Goal: Task Accomplishment & Management: Complete application form

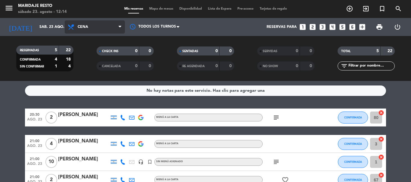
click at [77, 26] on span "Cena" at bounding box center [95, 26] width 60 height 13
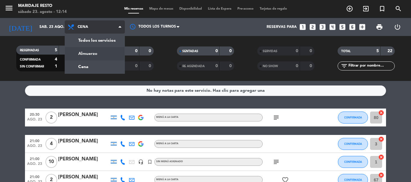
click at [94, 54] on div "menu Maridaje Resto [DATE] 23. agosto - 12:14 Mis reservas Mapa de mesas Dispon…" at bounding box center [205, 40] width 411 height 81
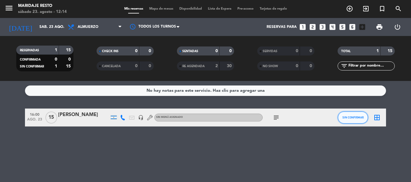
click at [352, 116] on span "SIN CONFIRMAR" at bounding box center [352, 117] width 21 height 3
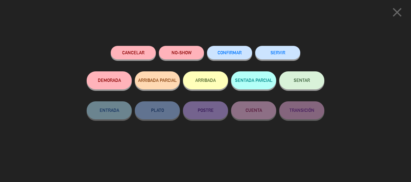
click at [240, 52] on span "CONFIRMAR" at bounding box center [229, 52] width 24 height 5
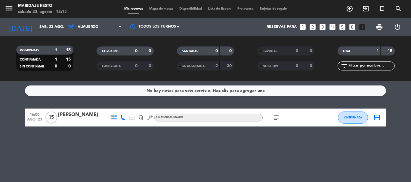
click at [279, 118] on icon "subject" at bounding box center [275, 117] width 7 height 7
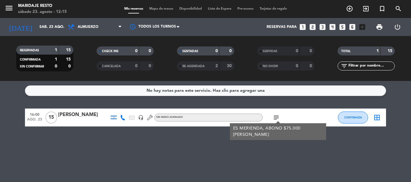
click at [121, 117] on icon at bounding box center [122, 117] width 5 height 5
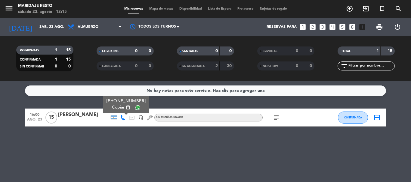
click at [135, 107] on span at bounding box center [137, 107] width 5 height 5
click at [310, 27] on icon "looks_two" at bounding box center [312, 27] width 8 height 8
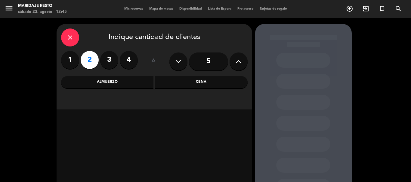
click at [206, 85] on div "Cena" at bounding box center [201, 82] width 93 height 12
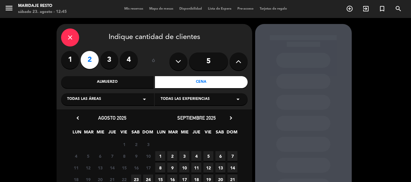
click at [113, 99] on div "Todas las áreas arrow_drop_down" at bounding box center [107, 99] width 93 height 12
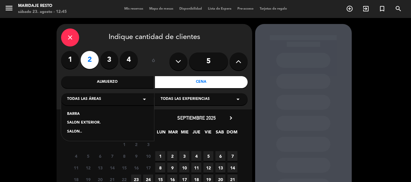
click at [101, 131] on div "SALON.." at bounding box center [107, 132] width 81 height 6
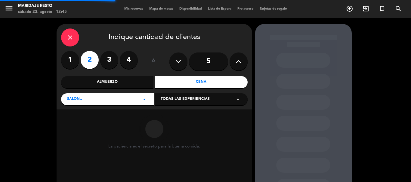
click at [197, 99] on span "Todas las experiencias" at bounding box center [184, 99] width 49 height 6
click at [191, 112] on div "A LA CARTE MENU" at bounding box center [200, 114] width 81 height 6
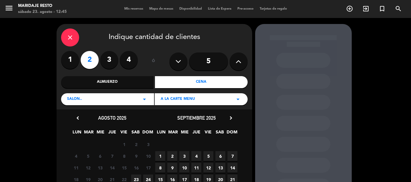
click at [138, 179] on span "23" at bounding box center [136, 180] width 10 height 10
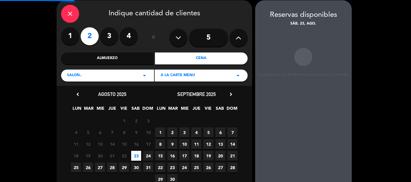
scroll to position [24, 0]
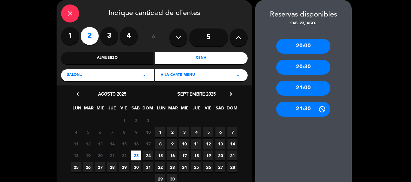
click at [303, 66] on div "20:30" at bounding box center [303, 67] width 54 height 15
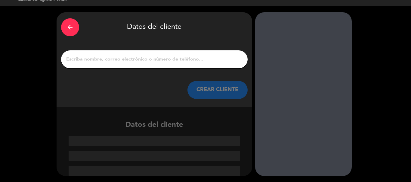
scroll to position [12, 0]
click at [166, 60] on input "1" at bounding box center [154, 59] width 177 height 8
paste input "[PERSON_NAME]"
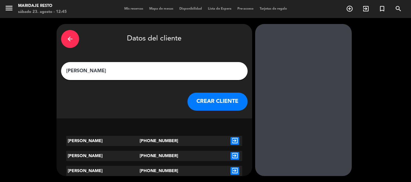
type input "[PERSON_NAME]"
click at [231, 102] on button "CREAR CLIENTE" at bounding box center [217, 102] width 60 height 18
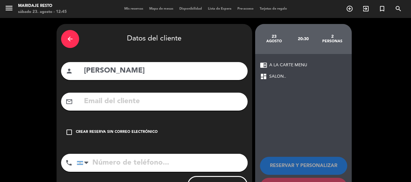
click at [71, 133] on icon "check_box_outline_blank" at bounding box center [69, 132] width 7 height 7
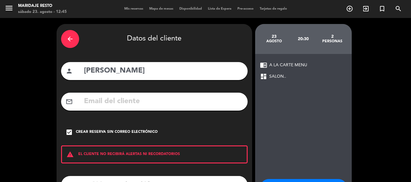
scroll to position [49, 0]
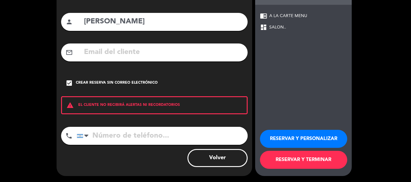
click at [188, 135] on input "tel" at bounding box center [162, 136] width 171 height 18
paste input "[PHONE_NUMBER]"
type input "[PHONE_NUMBER]"
drag, startPoint x: 295, startPoint y: 165, endPoint x: 294, endPoint y: 161, distance: 4.2
click at [295, 163] on button "RESERVAR Y TERMINAR" at bounding box center [303, 160] width 87 height 18
